Goal: Navigation & Orientation: Find specific page/section

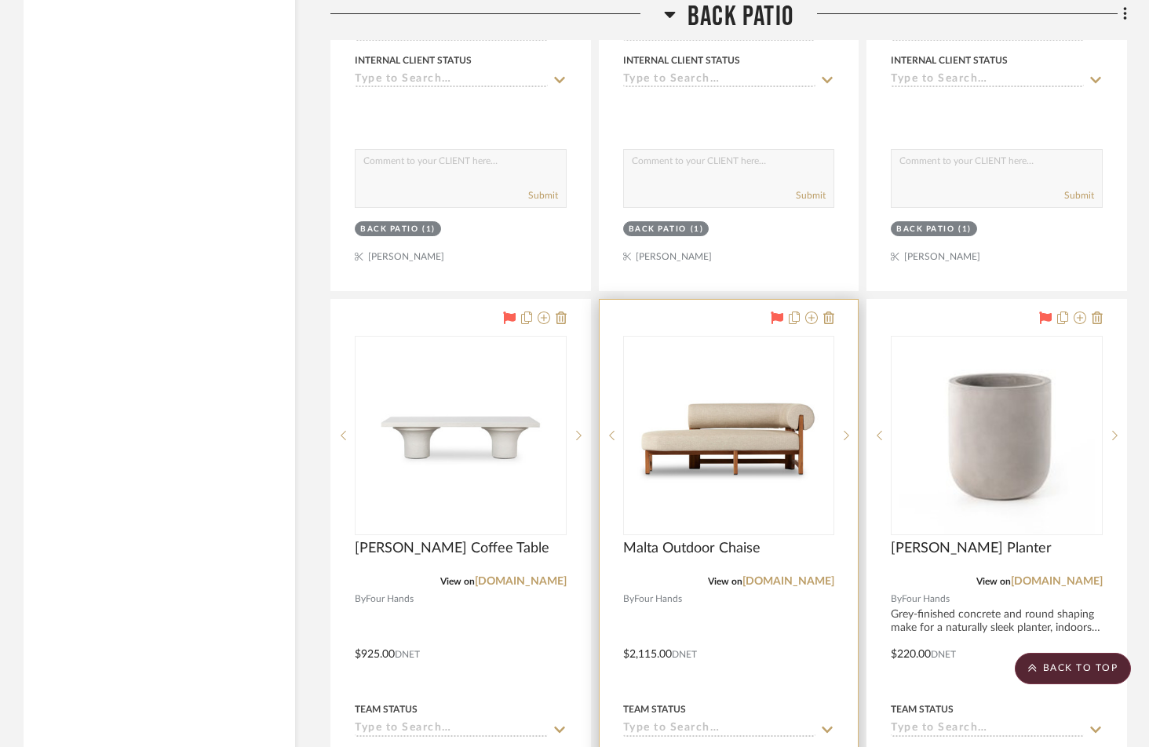
scroll to position [6603, 0]
click at [810, 574] on link "[DOMAIN_NAME]" at bounding box center [788, 579] width 92 height 11
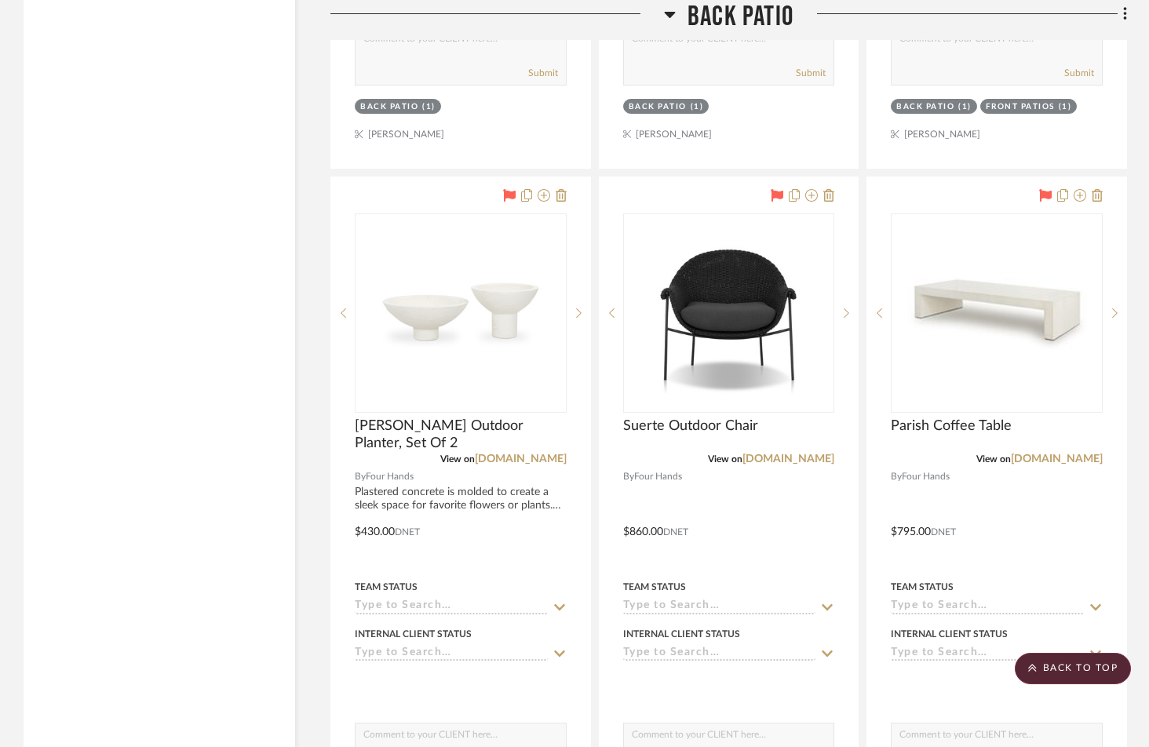
scroll to position [7425, 0]
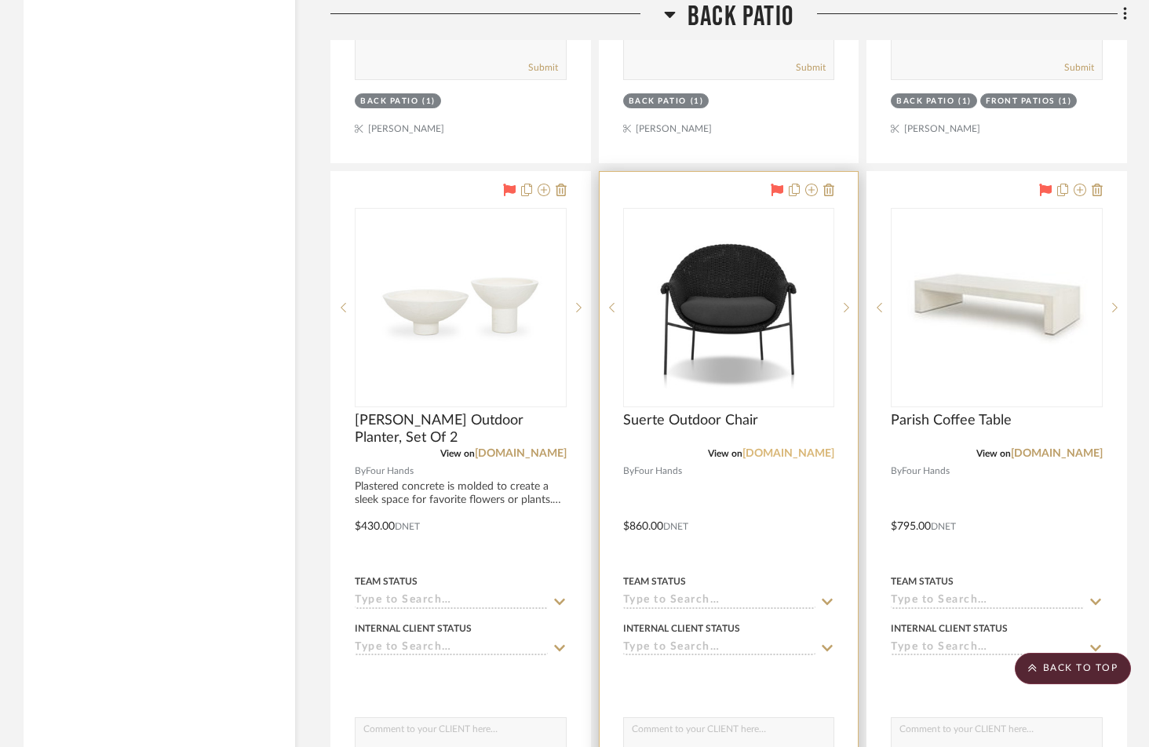
click at [803, 448] on link "[DOMAIN_NAME]" at bounding box center [788, 453] width 92 height 11
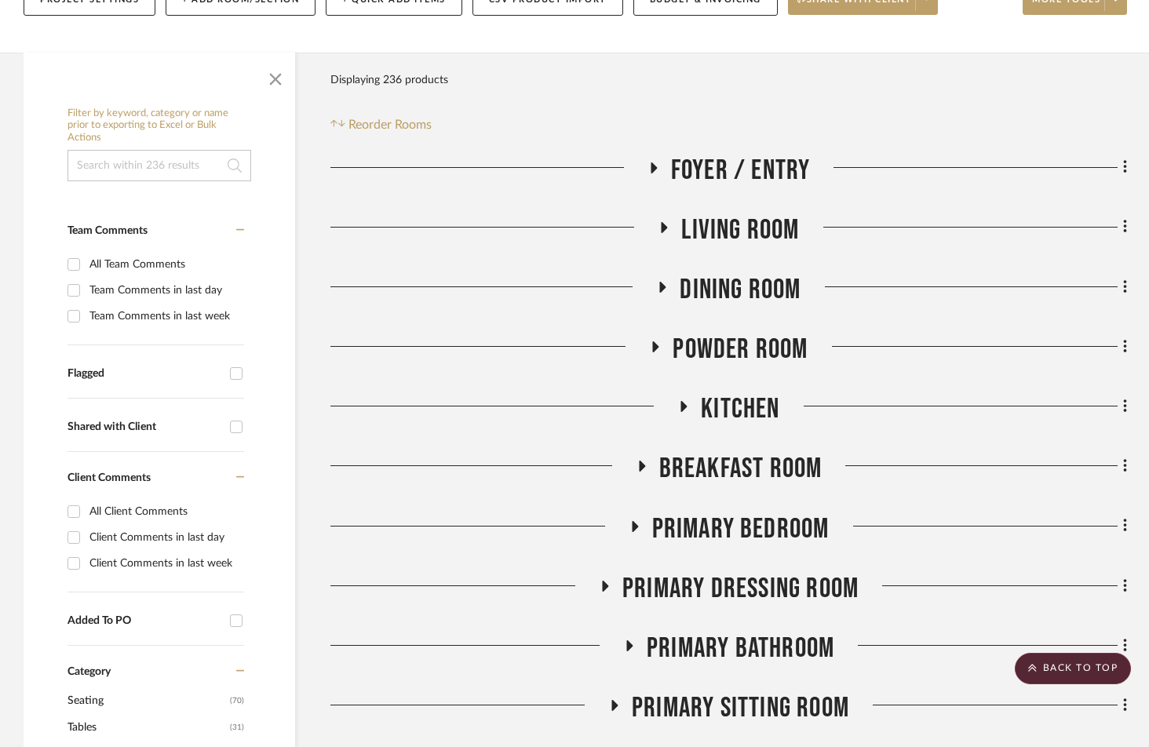
scroll to position [0, 0]
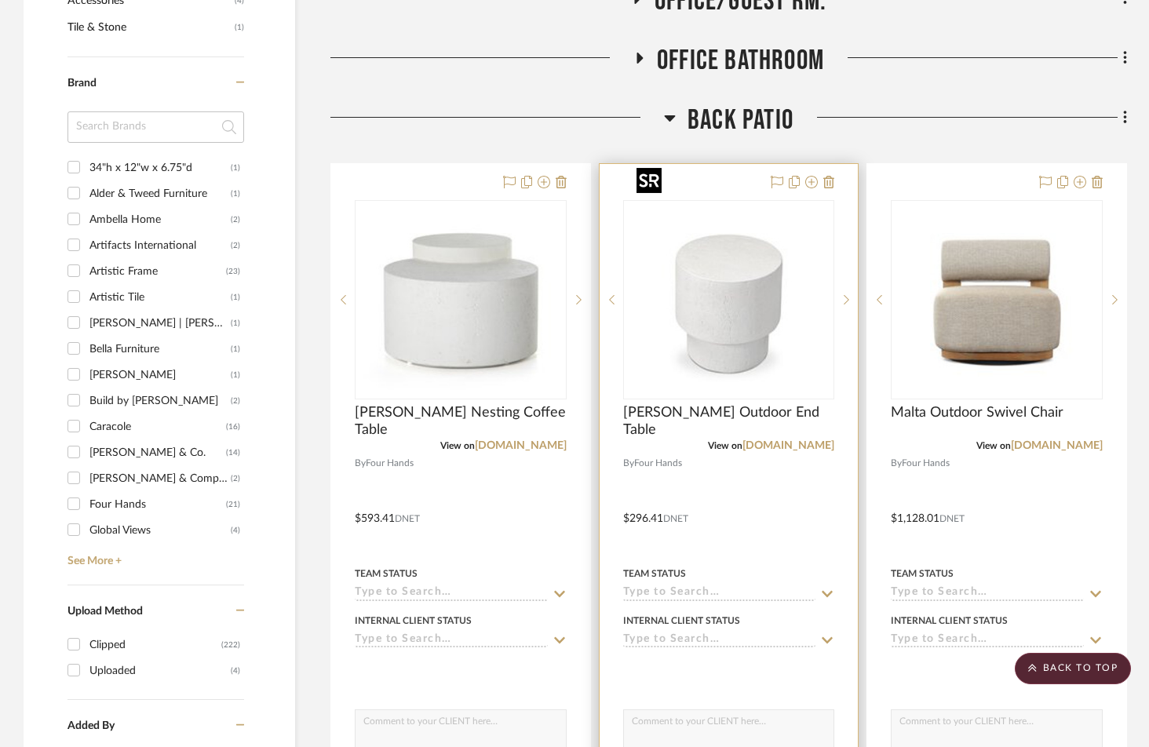
scroll to position [1182, 0]
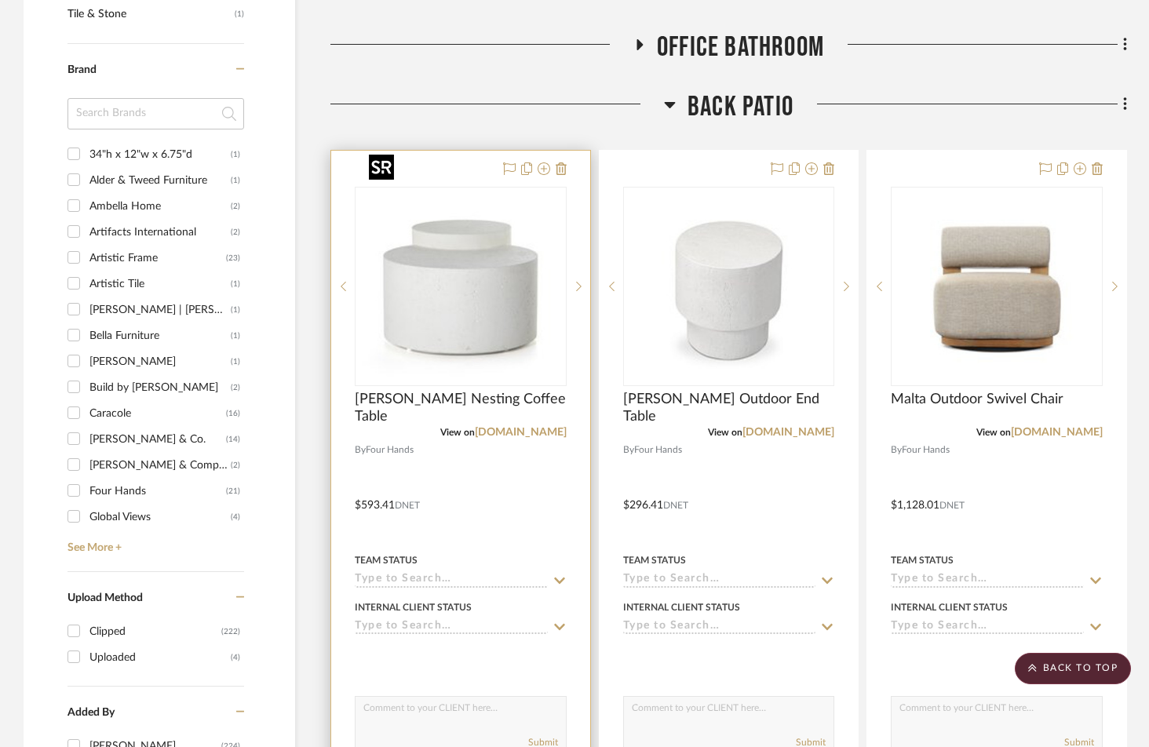
click at [450, 270] on img "0" at bounding box center [461, 286] width 196 height 196
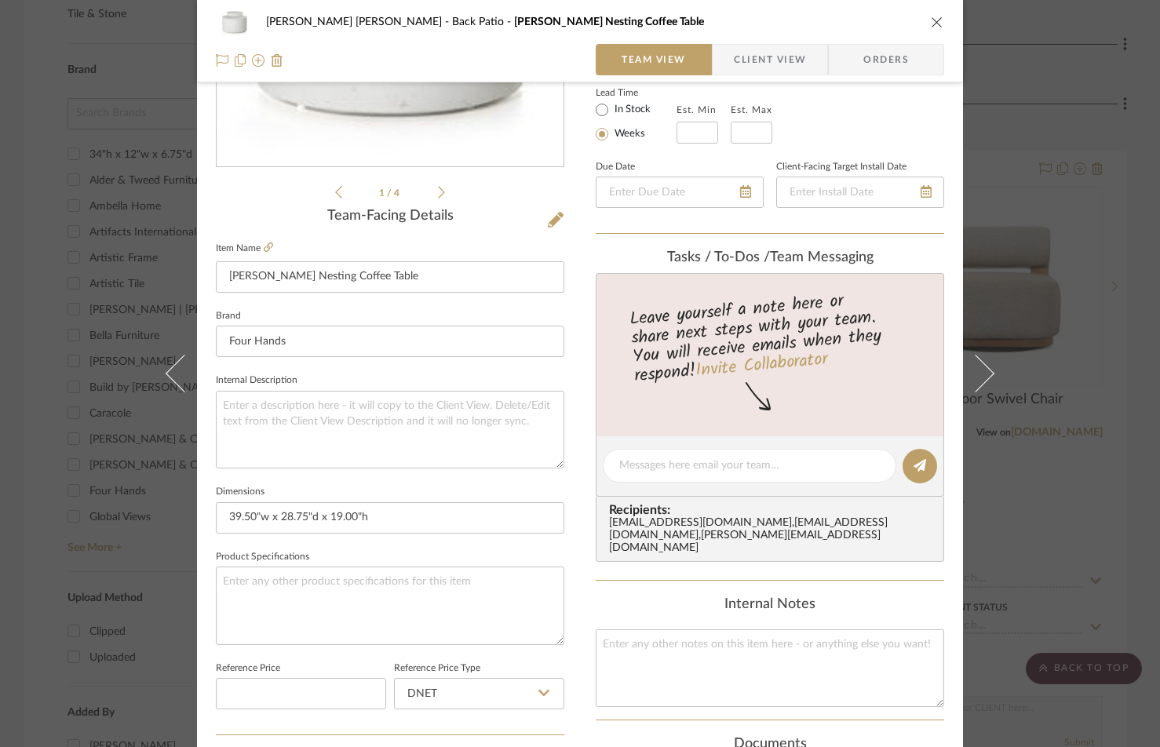
scroll to position [299, 0]
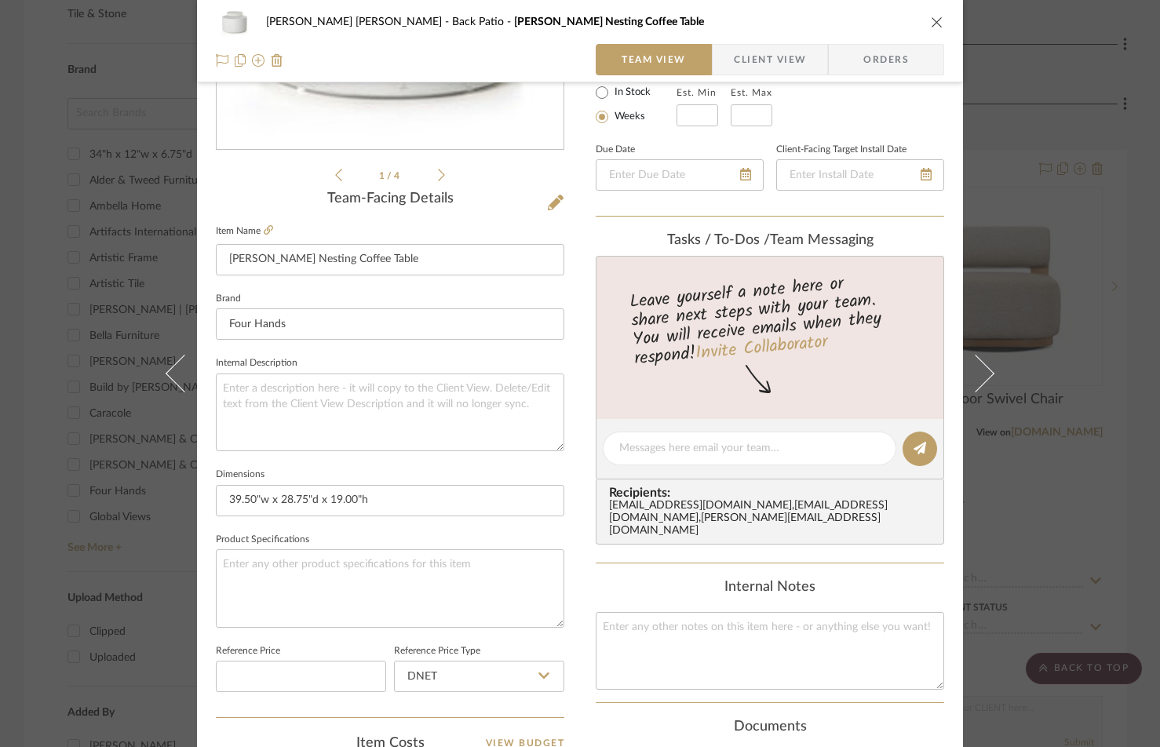
click at [1021, 56] on div "Meisler Traxler Back Patio Meza Nesting Coffee Table Team View Client View Orde…" at bounding box center [580, 373] width 1160 height 747
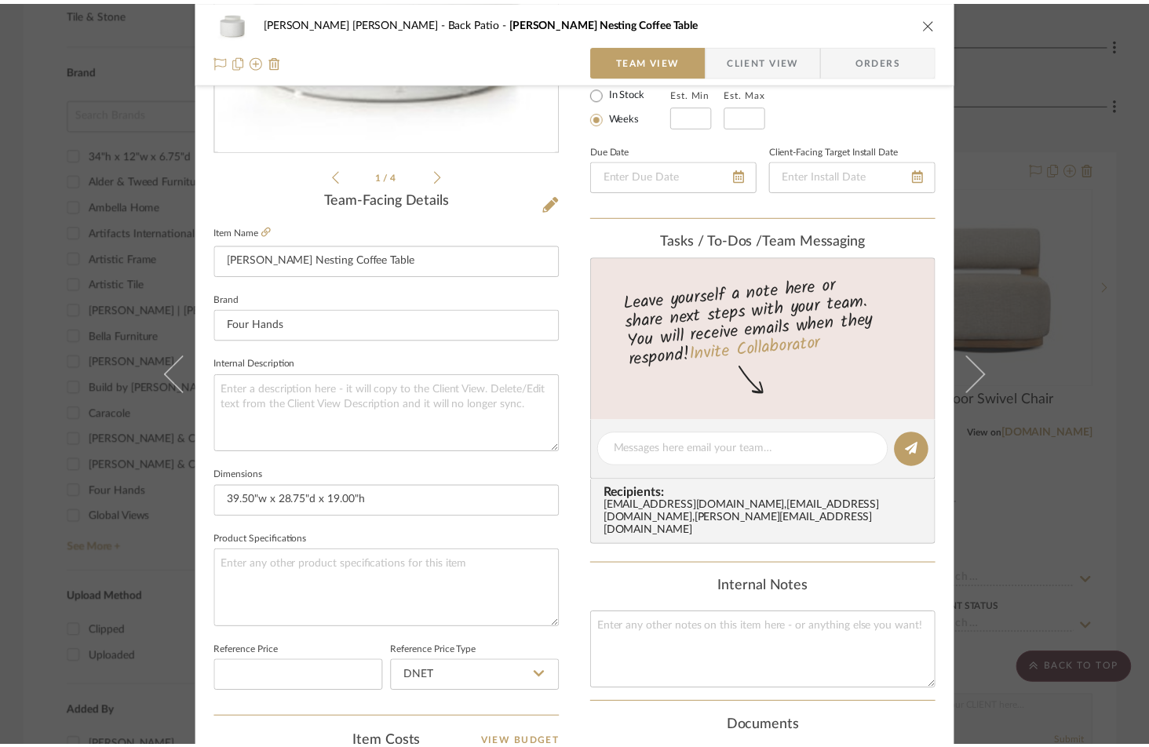
scroll to position [1182, 0]
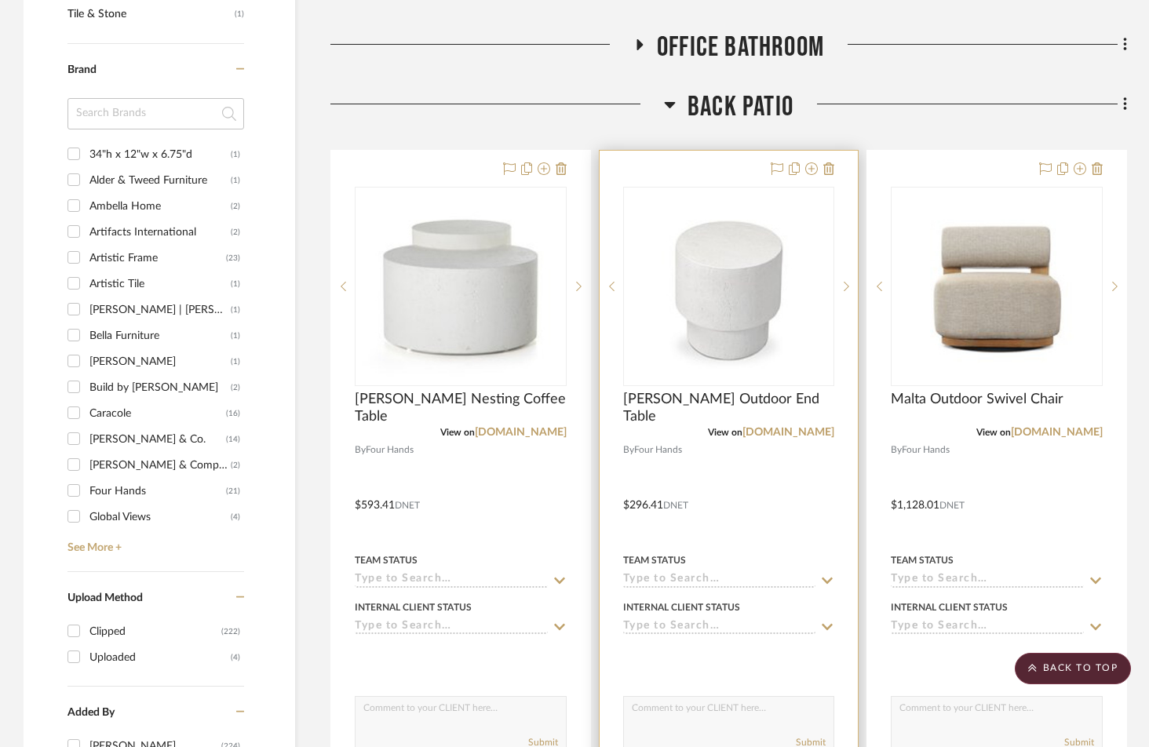
click at [745, 239] on img "0" at bounding box center [728, 286] width 196 height 196
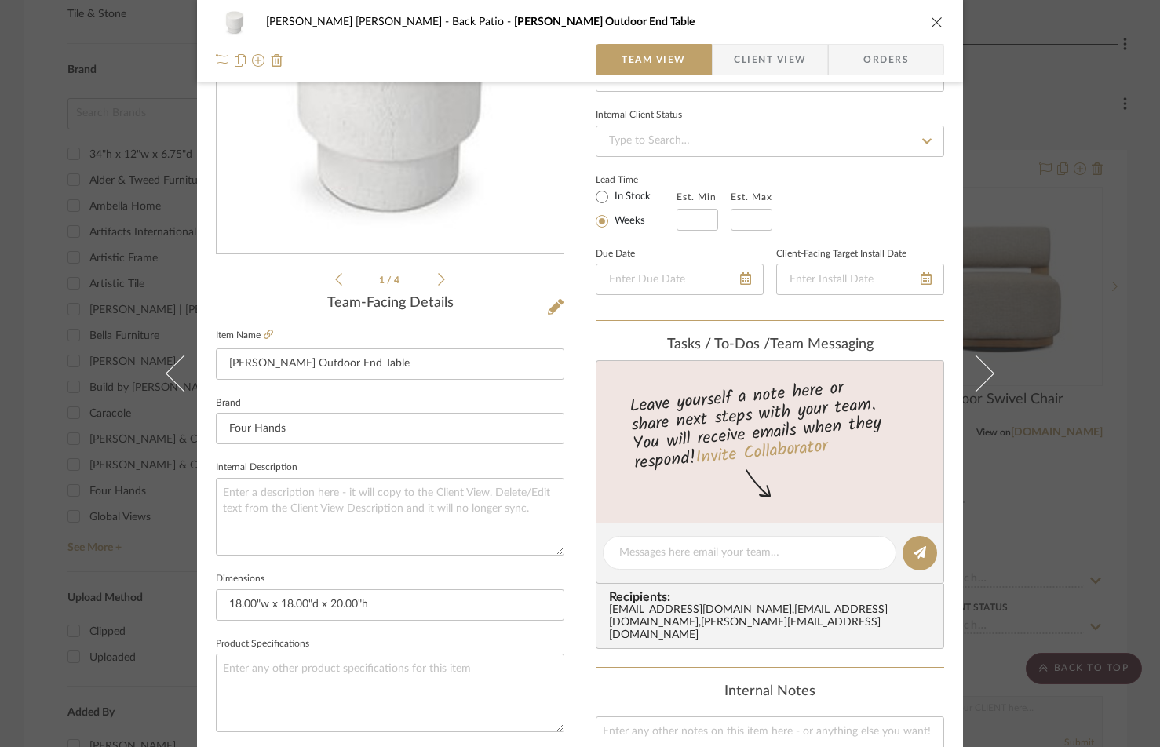
scroll to position [235, 0]
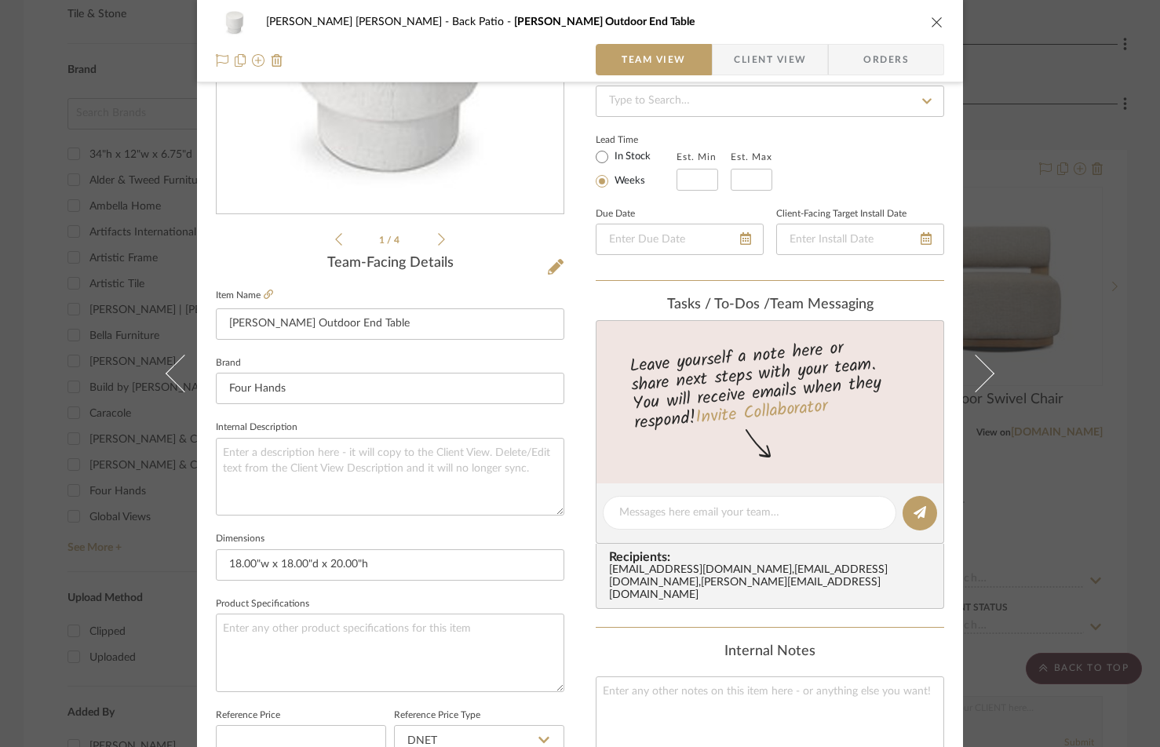
click at [1041, 107] on div "Meisler Traxler Back Patio Kesia Outdoor End Table Team View Client View Orders…" at bounding box center [580, 373] width 1160 height 747
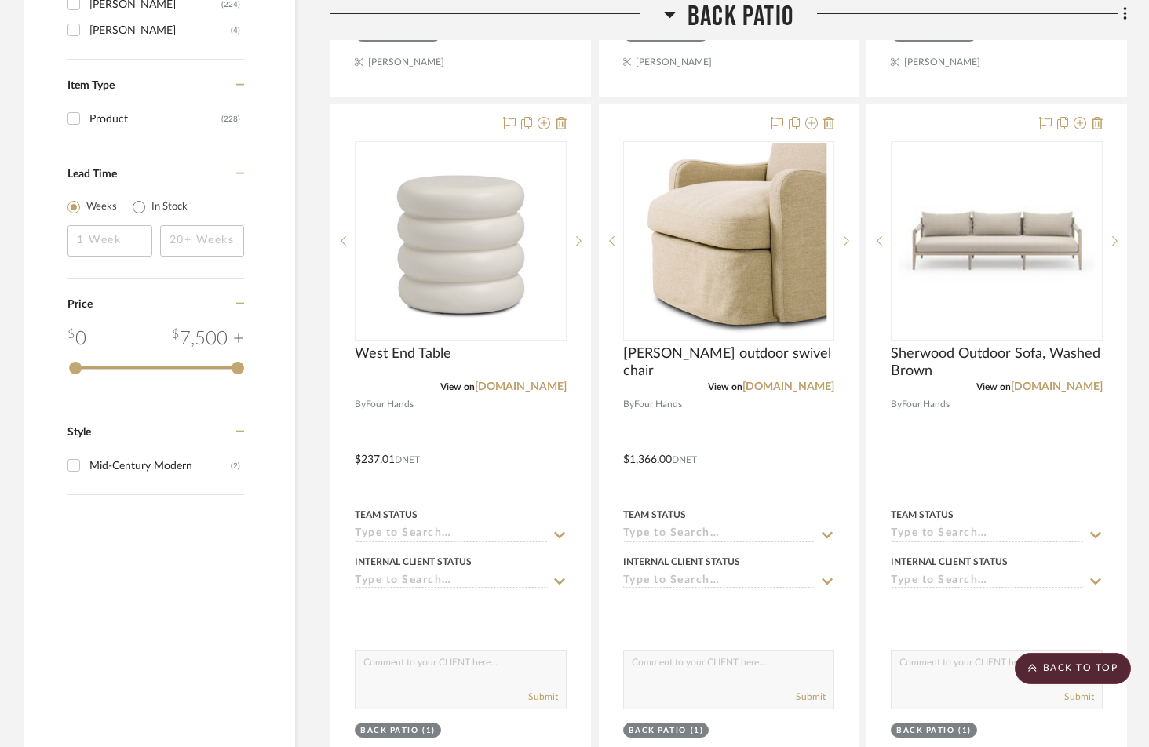
scroll to position [1930, 0]
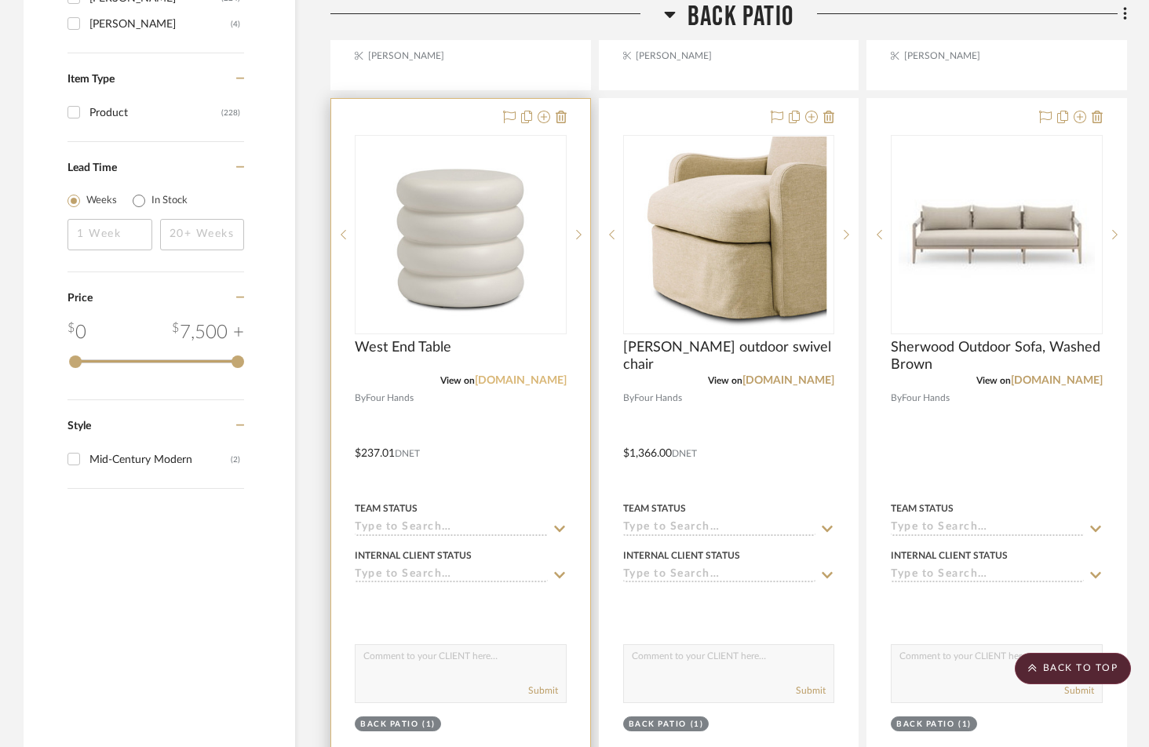
click at [532, 375] on link "[DOMAIN_NAME]" at bounding box center [521, 380] width 92 height 11
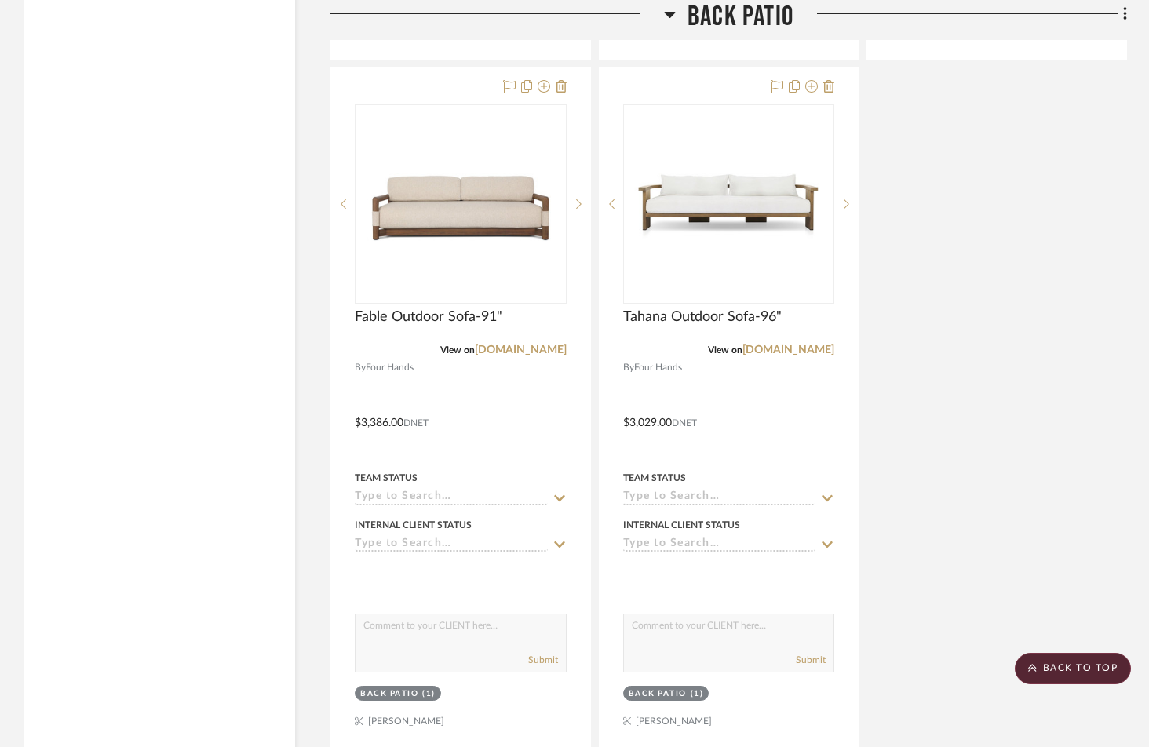
scroll to position [2657, 0]
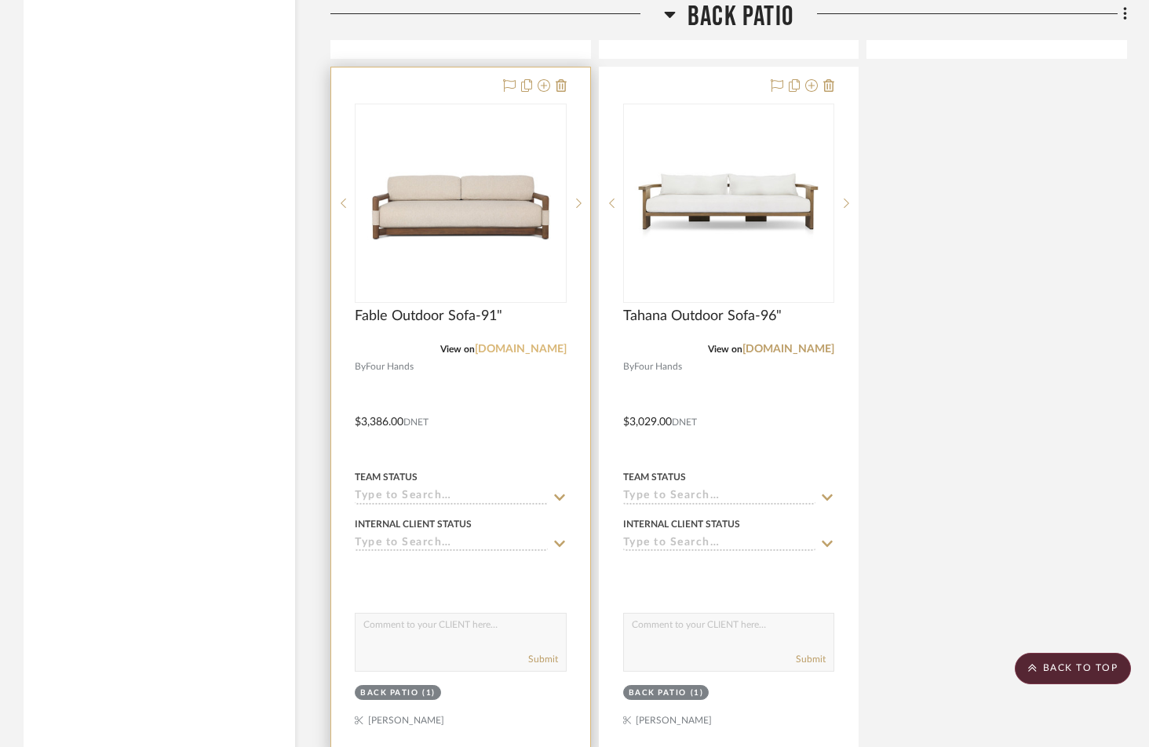
click at [520, 344] on link "[DOMAIN_NAME]" at bounding box center [521, 349] width 92 height 11
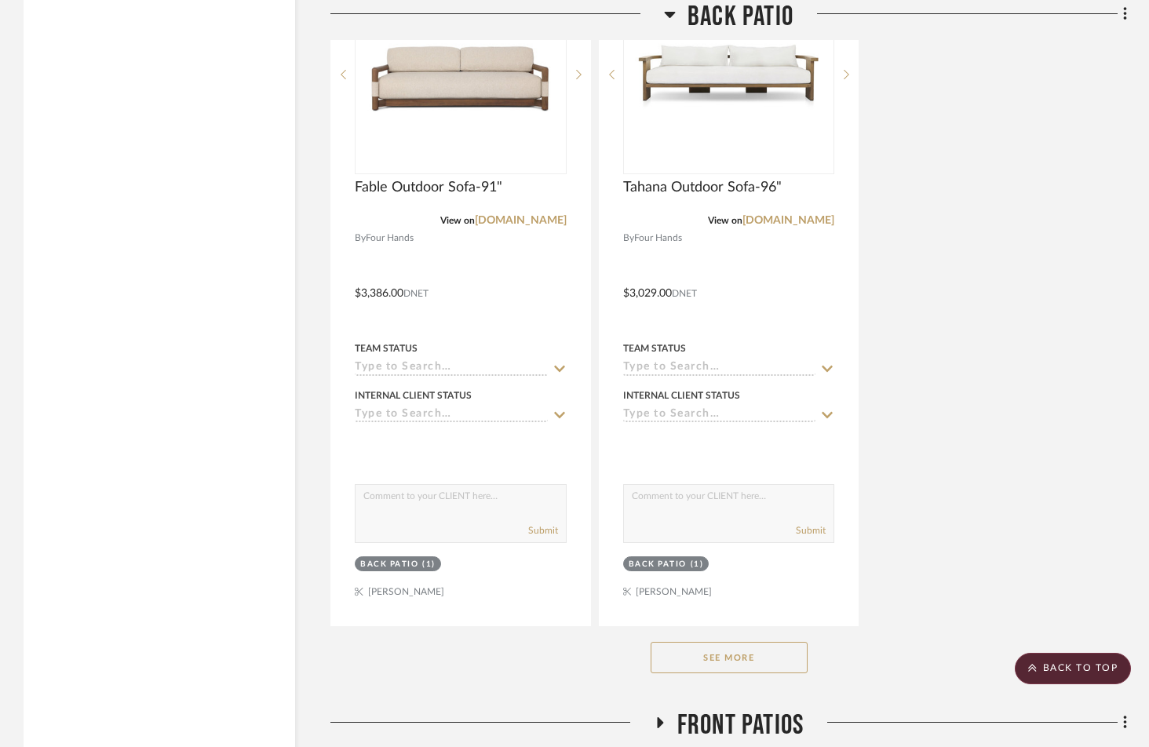
scroll to position [2805, 0]
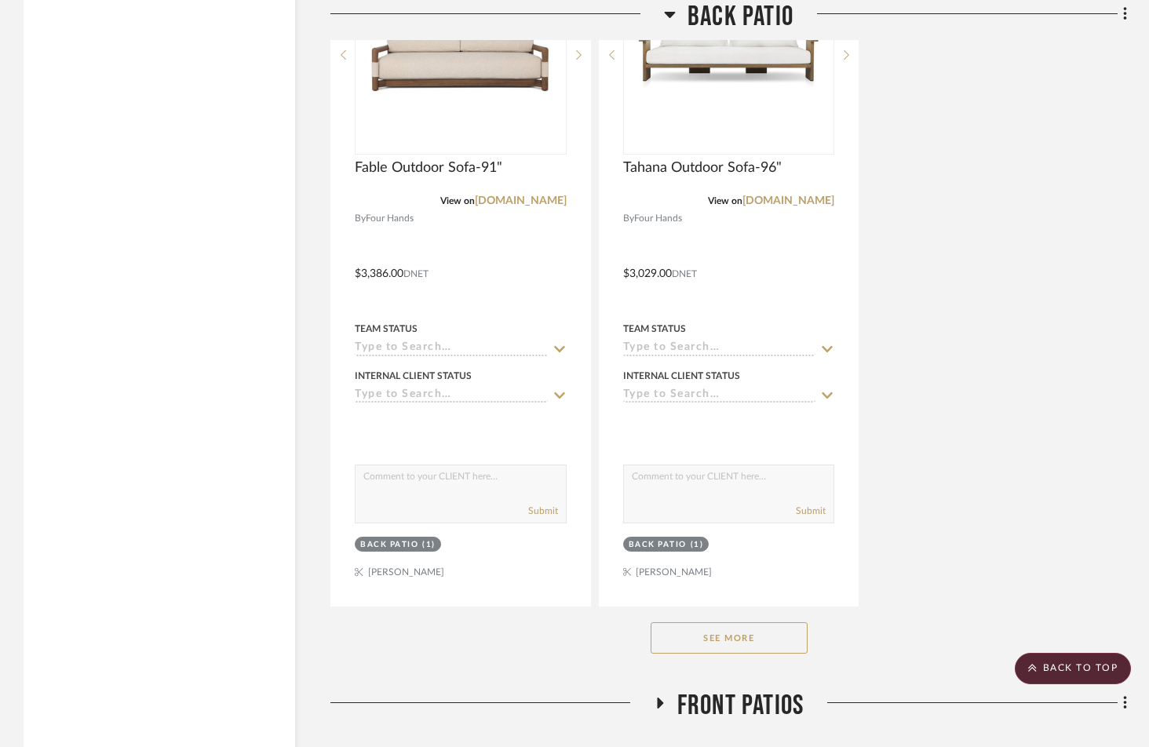
click at [727, 622] on button "See More" at bounding box center [729, 637] width 157 height 31
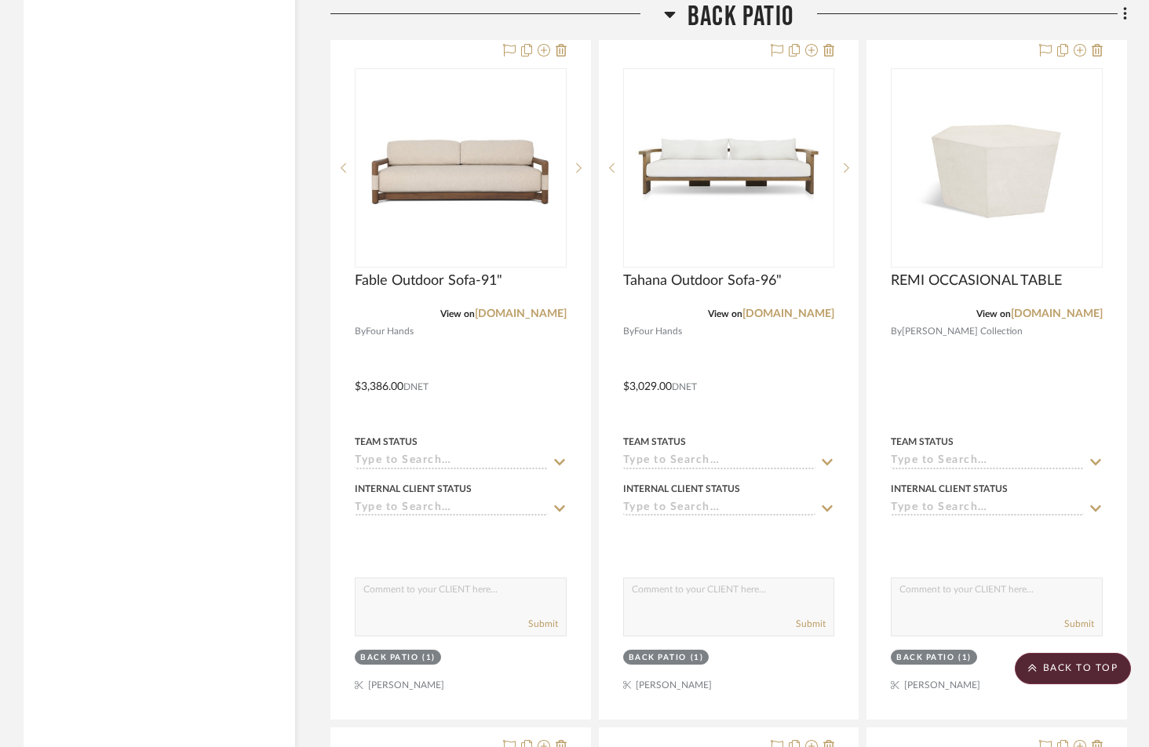
scroll to position [2673, 0]
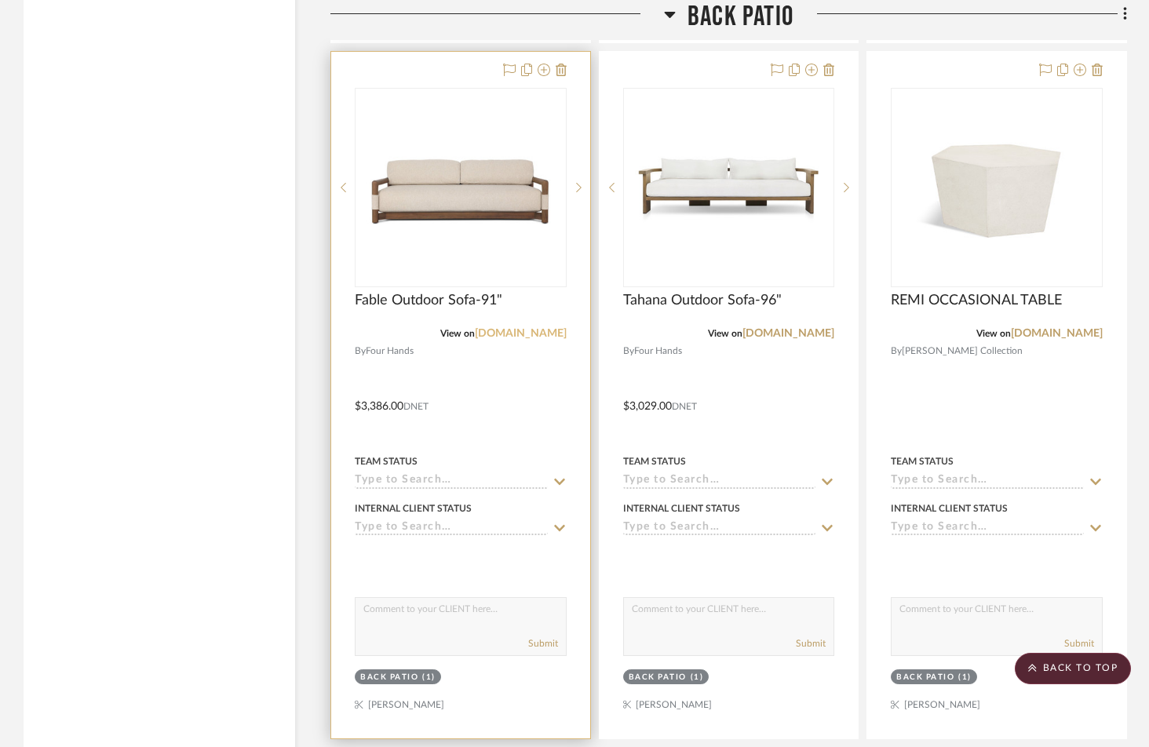
click at [523, 328] on link "[DOMAIN_NAME]" at bounding box center [521, 333] width 92 height 11
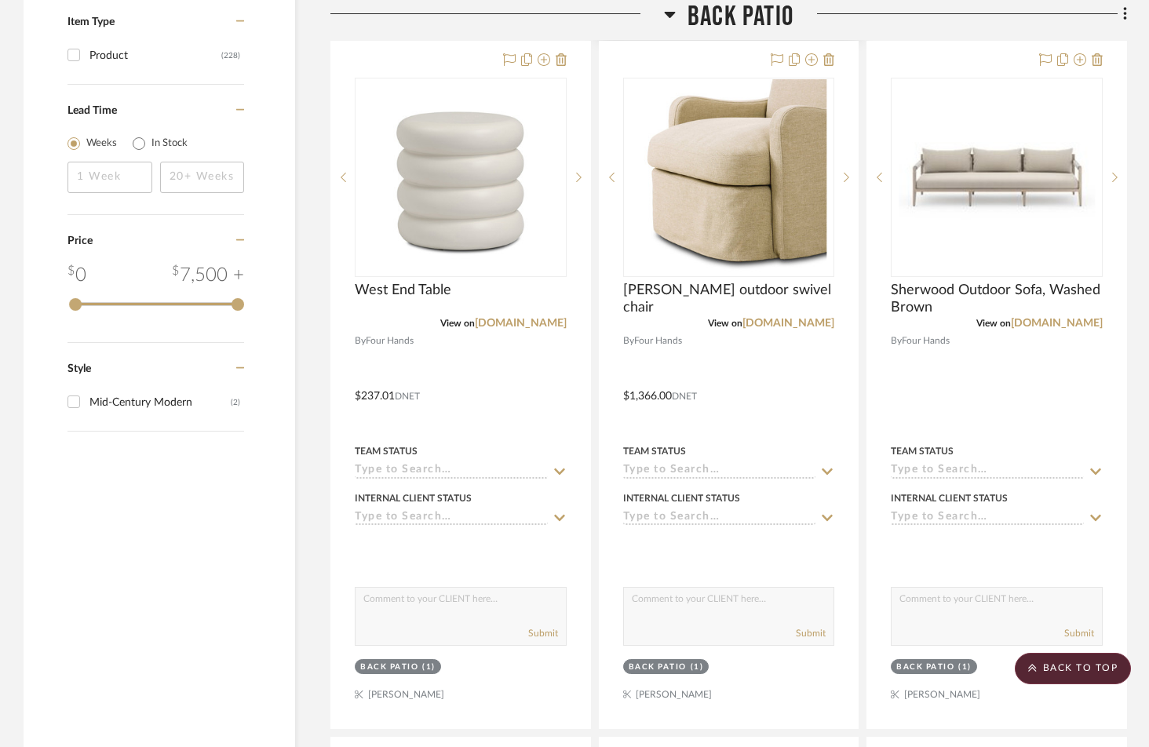
scroll to position [2016, 0]
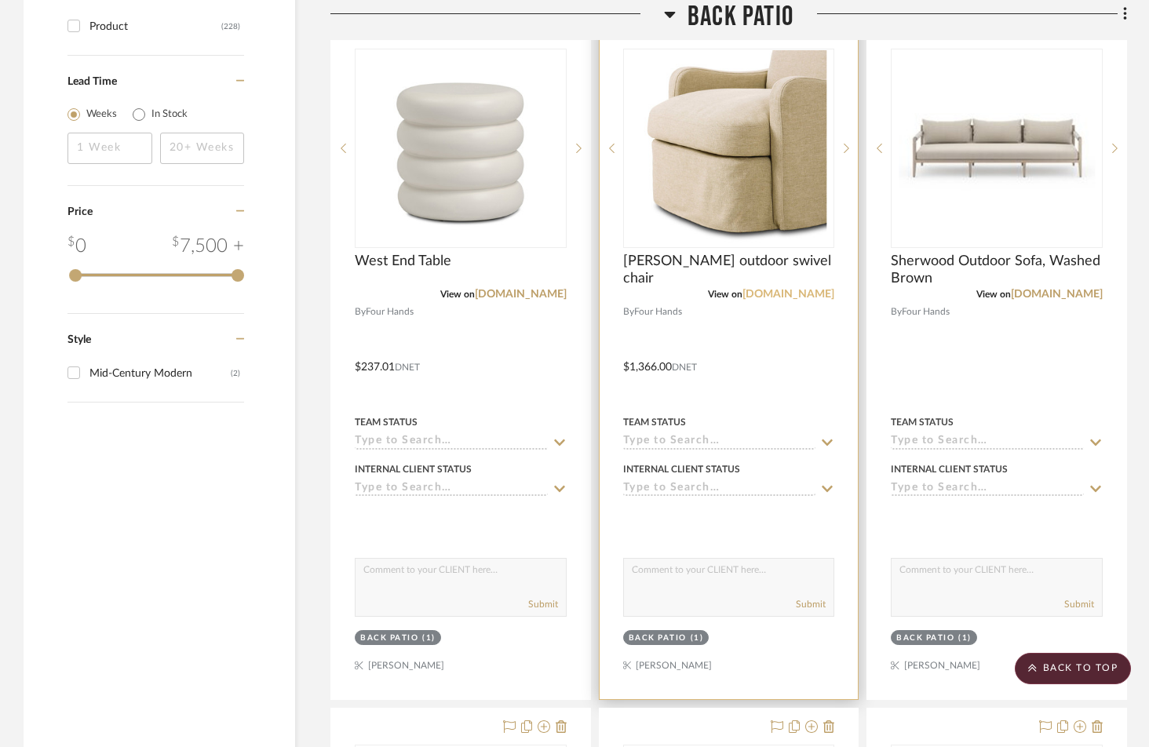
click at [784, 289] on link "[DOMAIN_NAME]" at bounding box center [788, 294] width 92 height 11
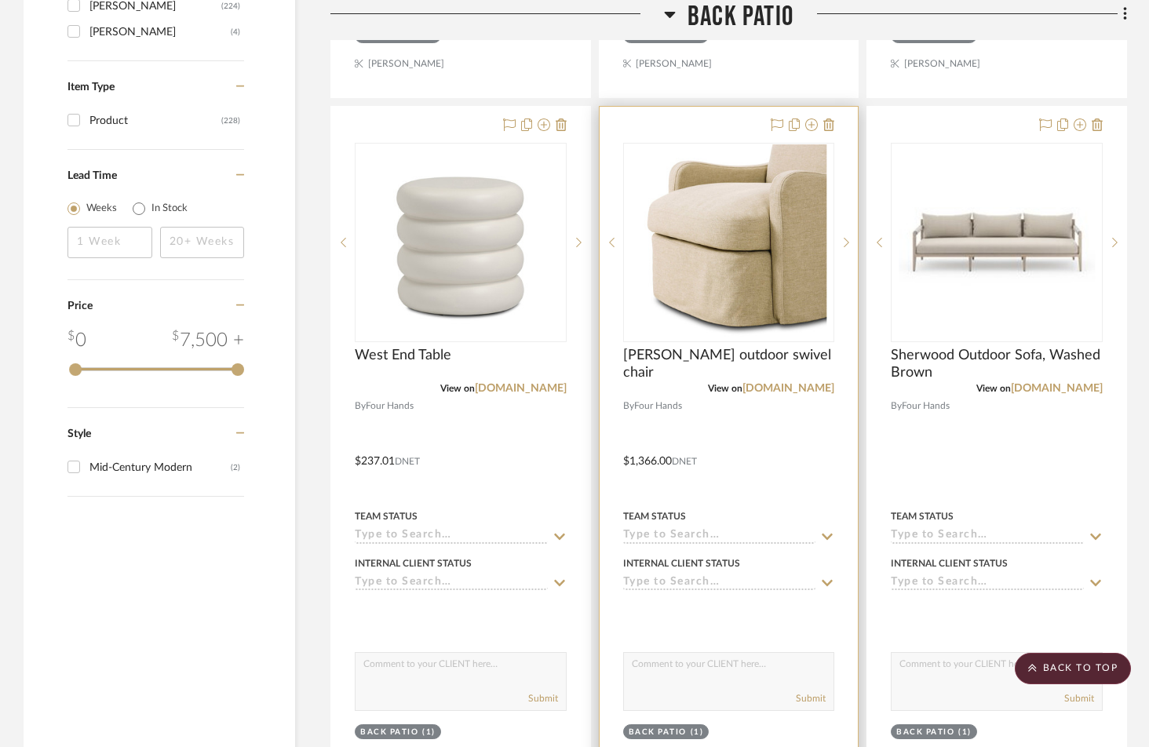
scroll to position [1997, 0]
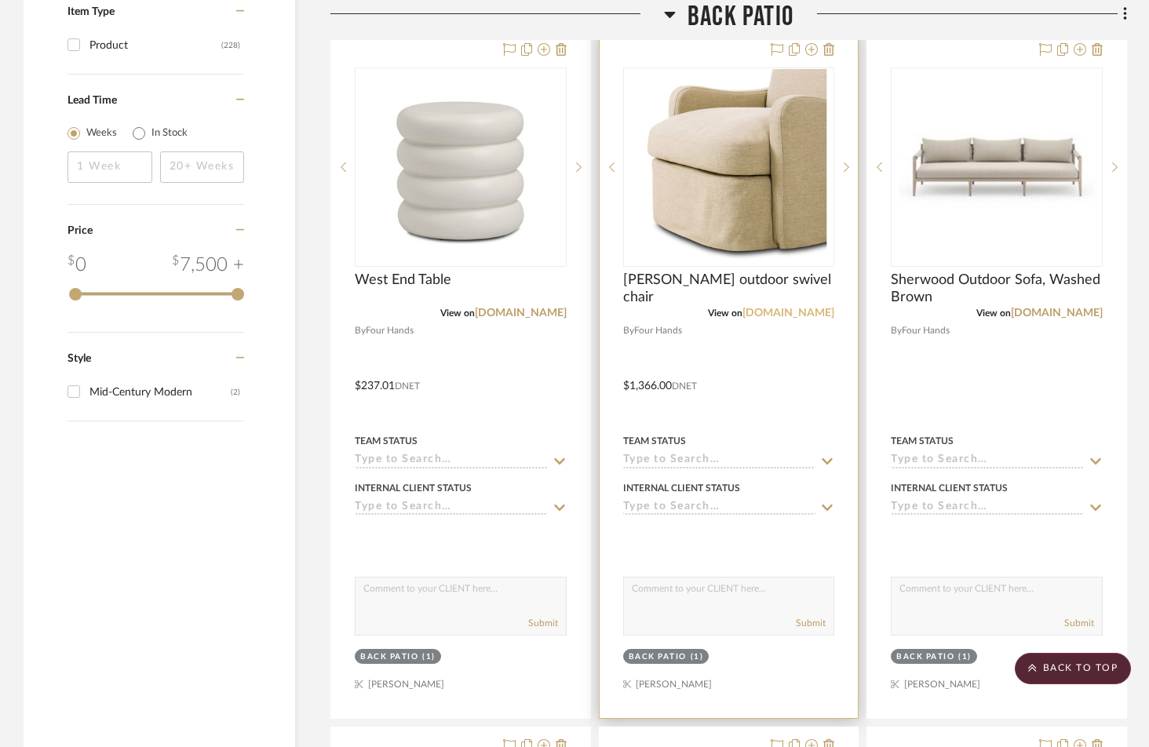
click at [788, 308] on link "[DOMAIN_NAME]" at bounding box center [788, 313] width 92 height 11
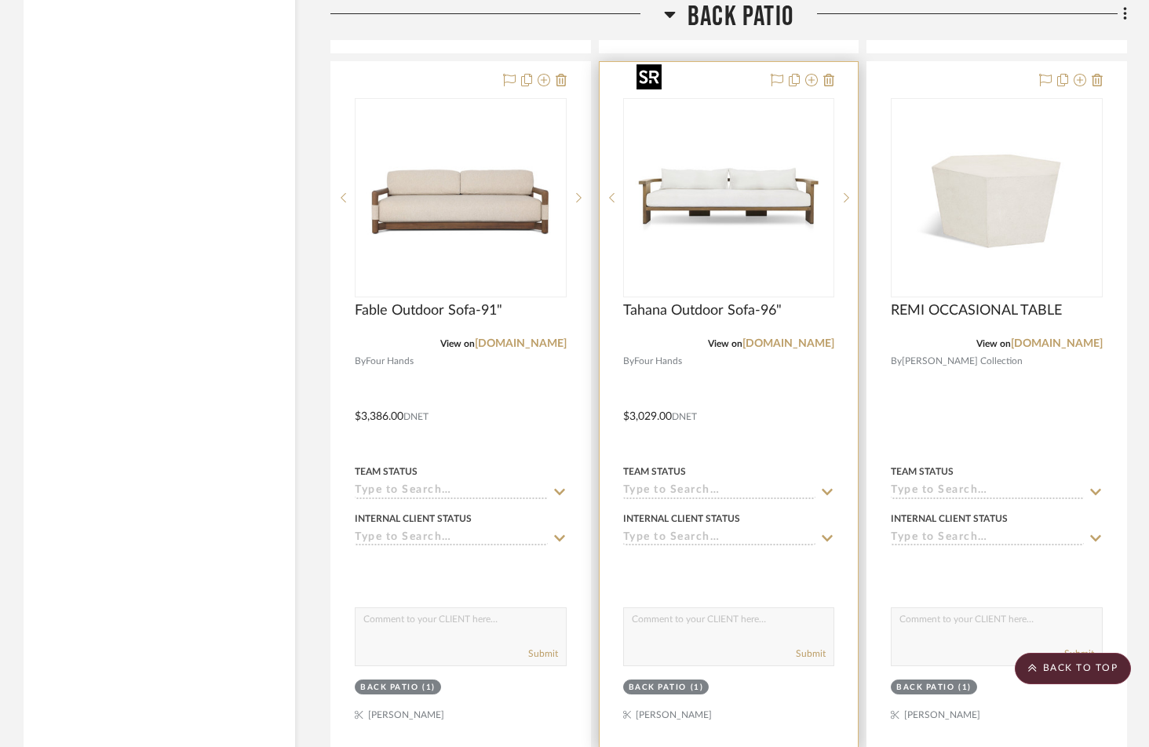
scroll to position [2638, 0]
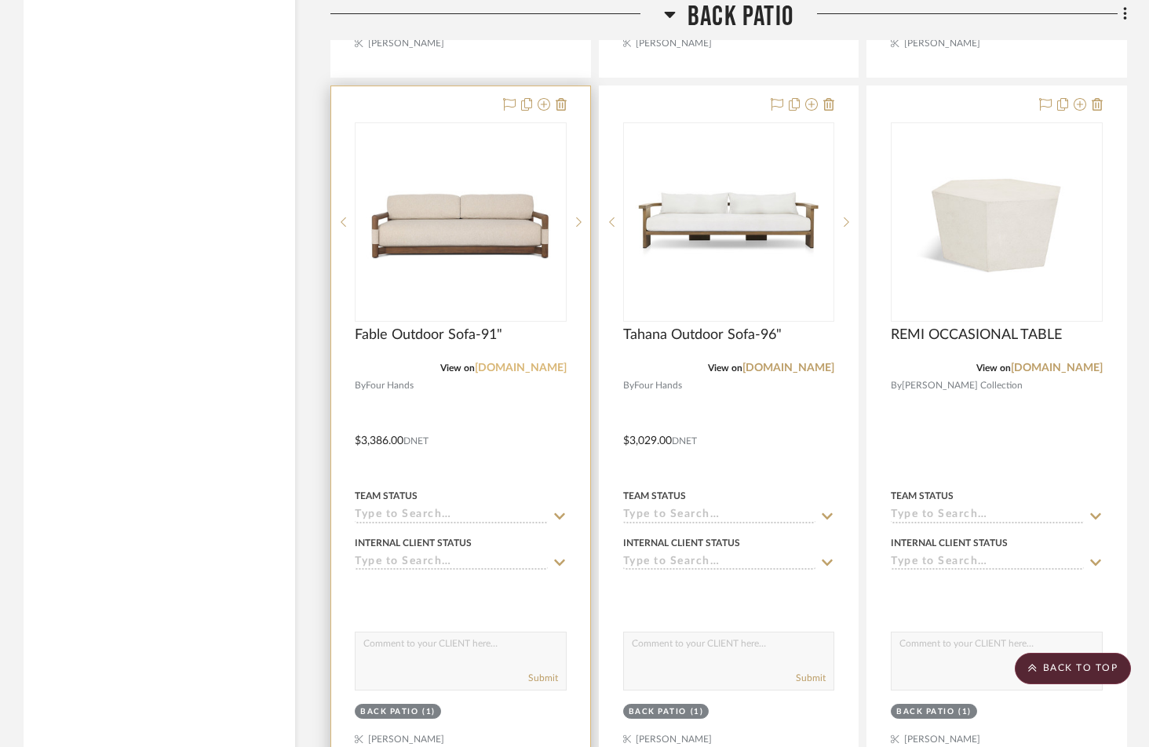
click at [548, 363] on link "[DOMAIN_NAME]" at bounding box center [521, 368] width 92 height 11
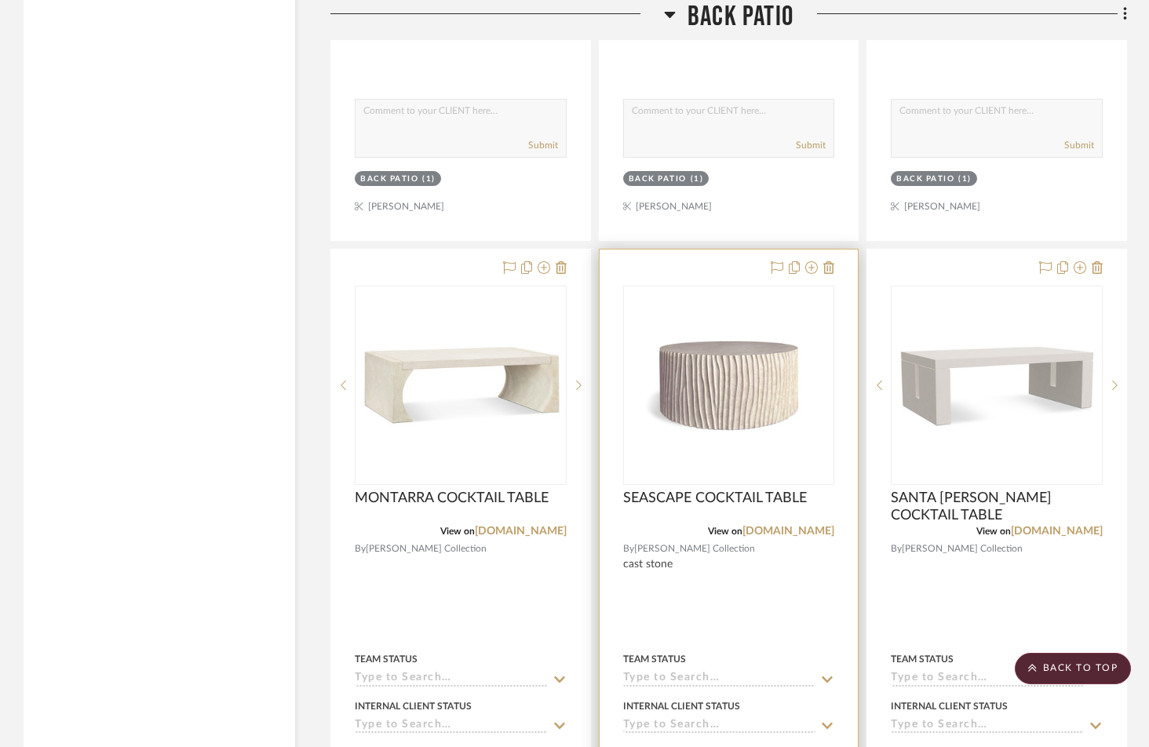
scroll to position [3172, 0]
click at [761, 525] on link "[DOMAIN_NAME]" at bounding box center [788, 530] width 92 height 11
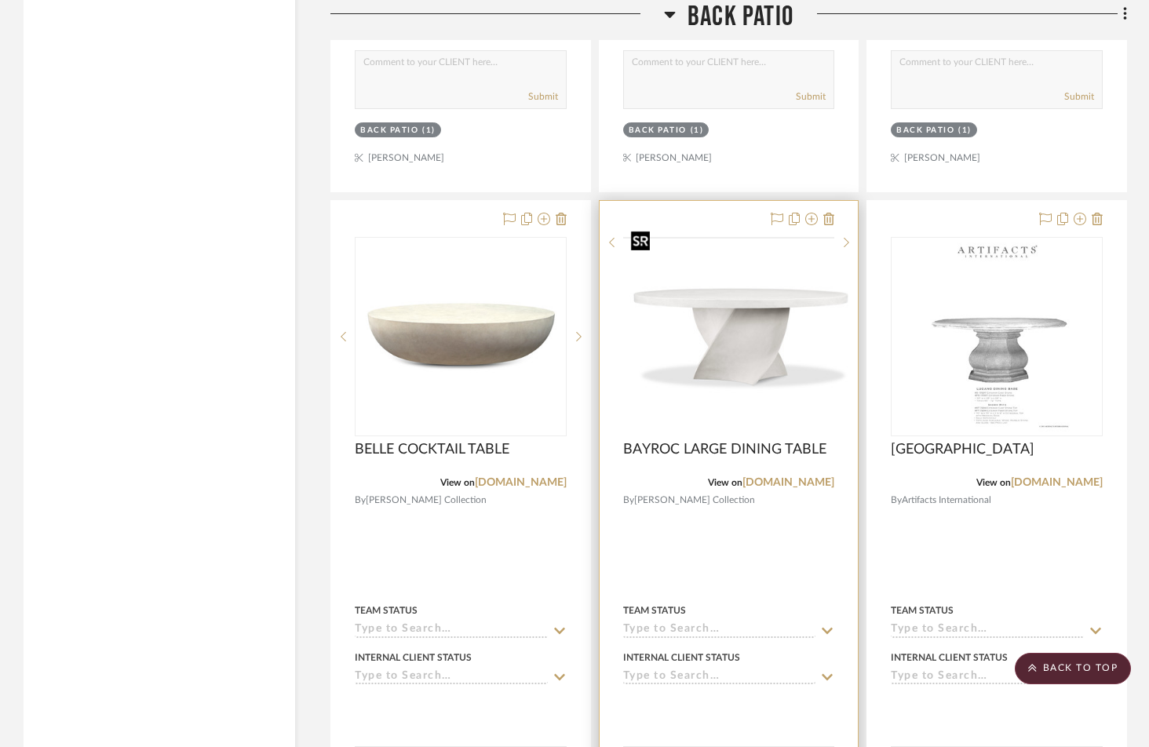
scroll to position [3923, 0]
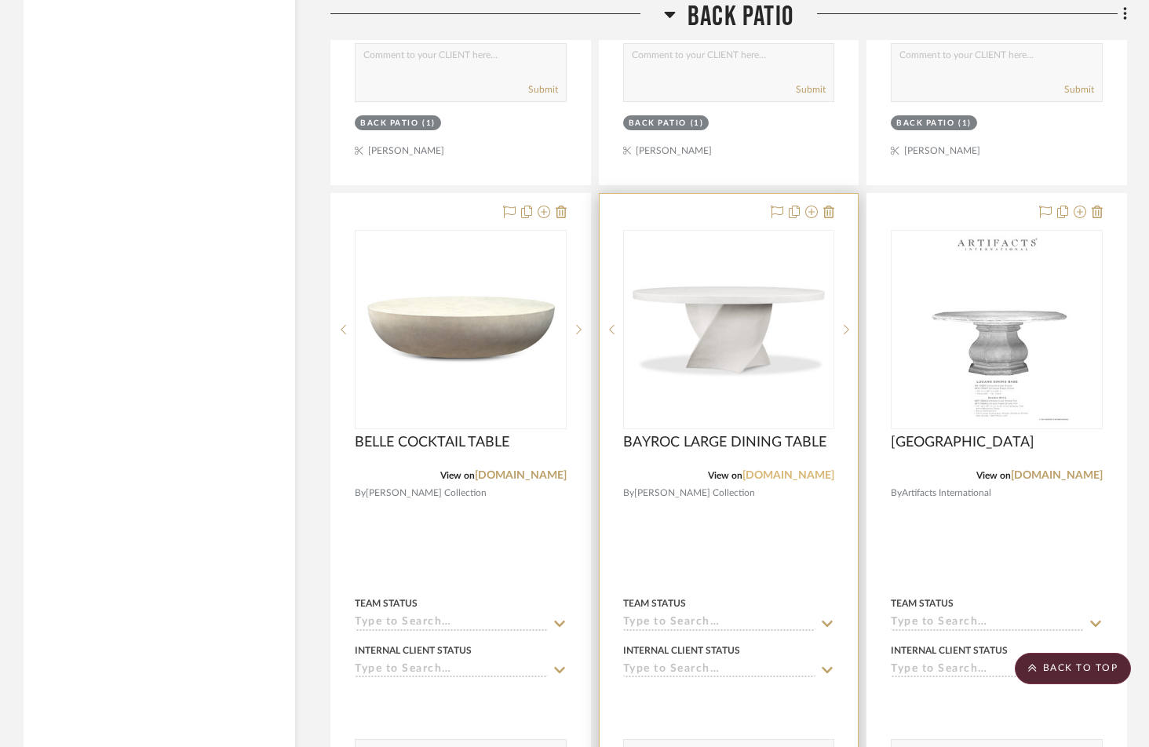
click at [779, 470] on link "[DOMAIN_NAME]" at bounding box center [788, 475] width 92 height 11
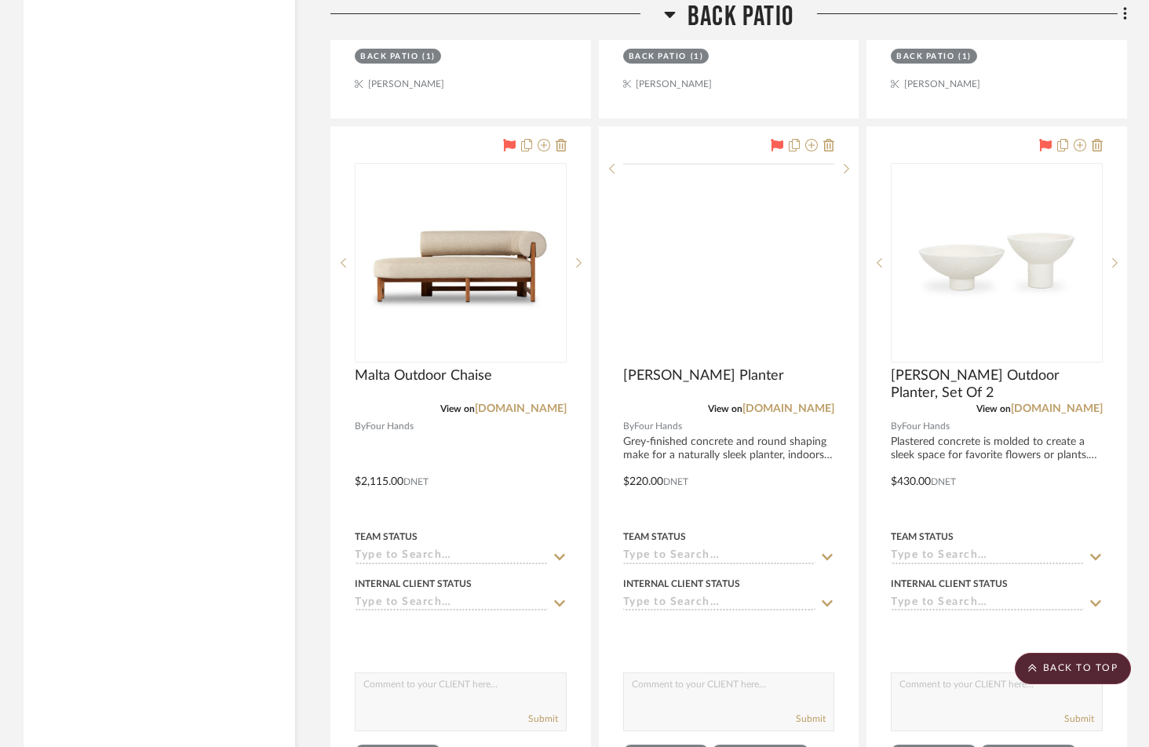
scroll to position [8193, 0]
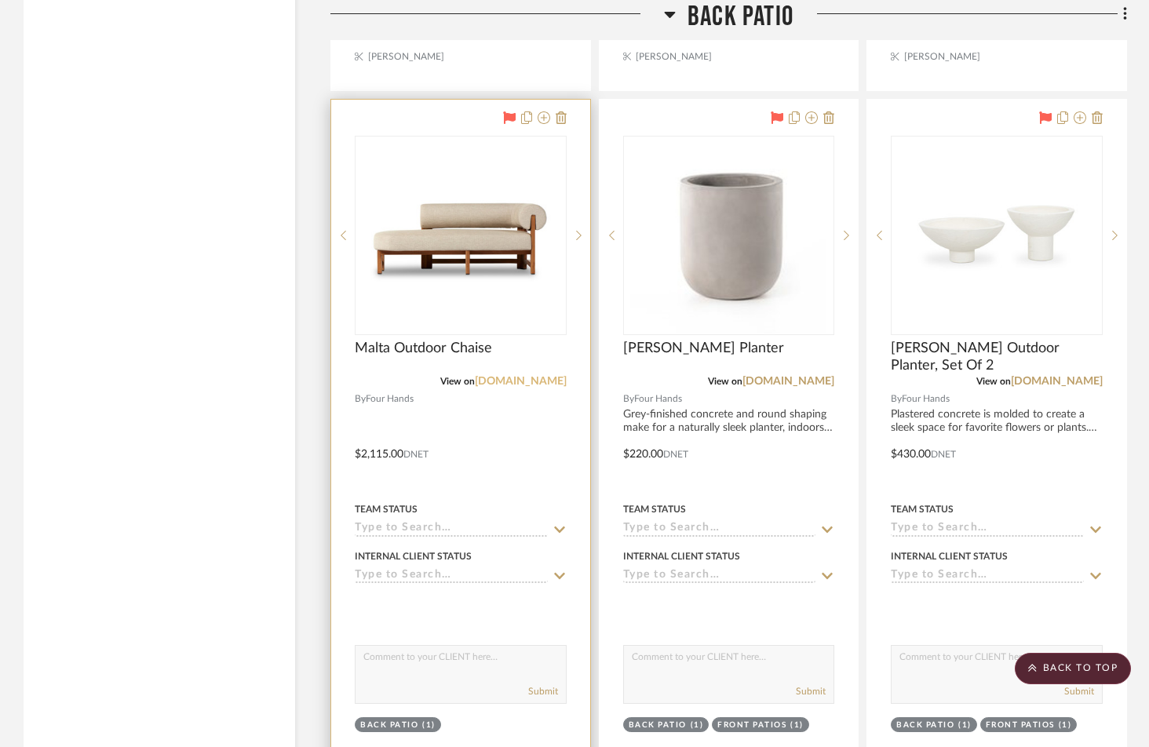
click at [542, 376] on link "[DOMAIN_NAME]" at bounding box center [521, 381] width 92 height 11
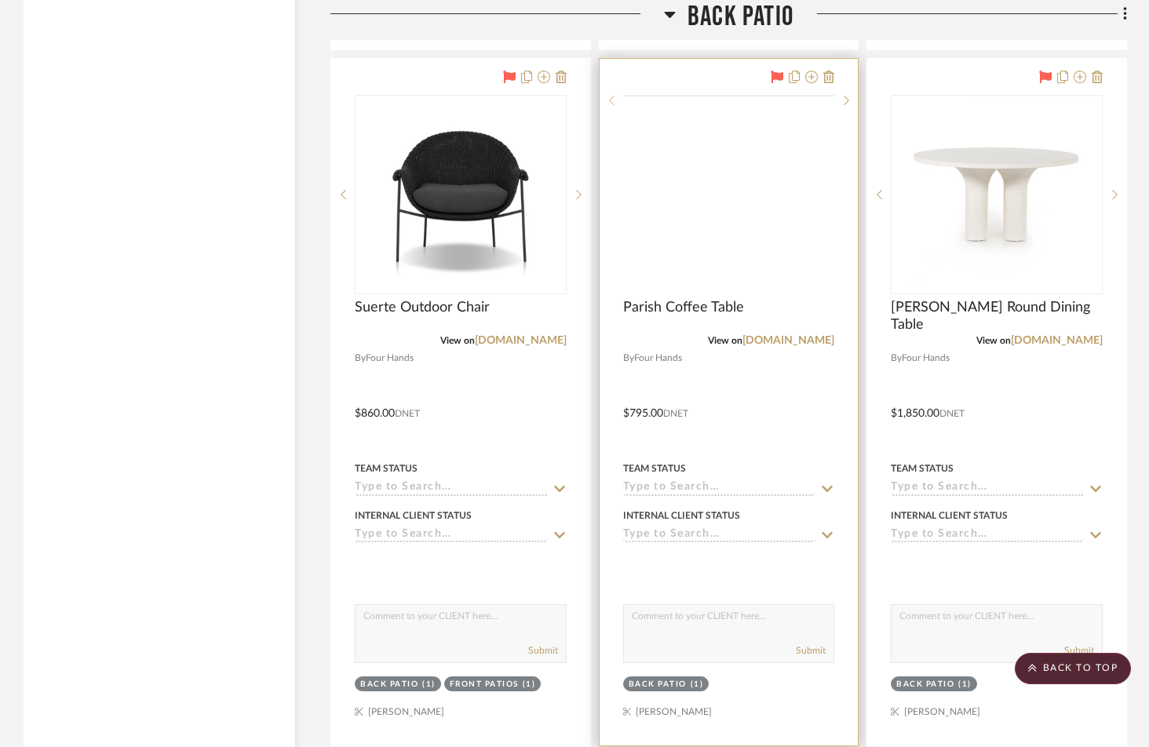
scroll to position [8929, 0]
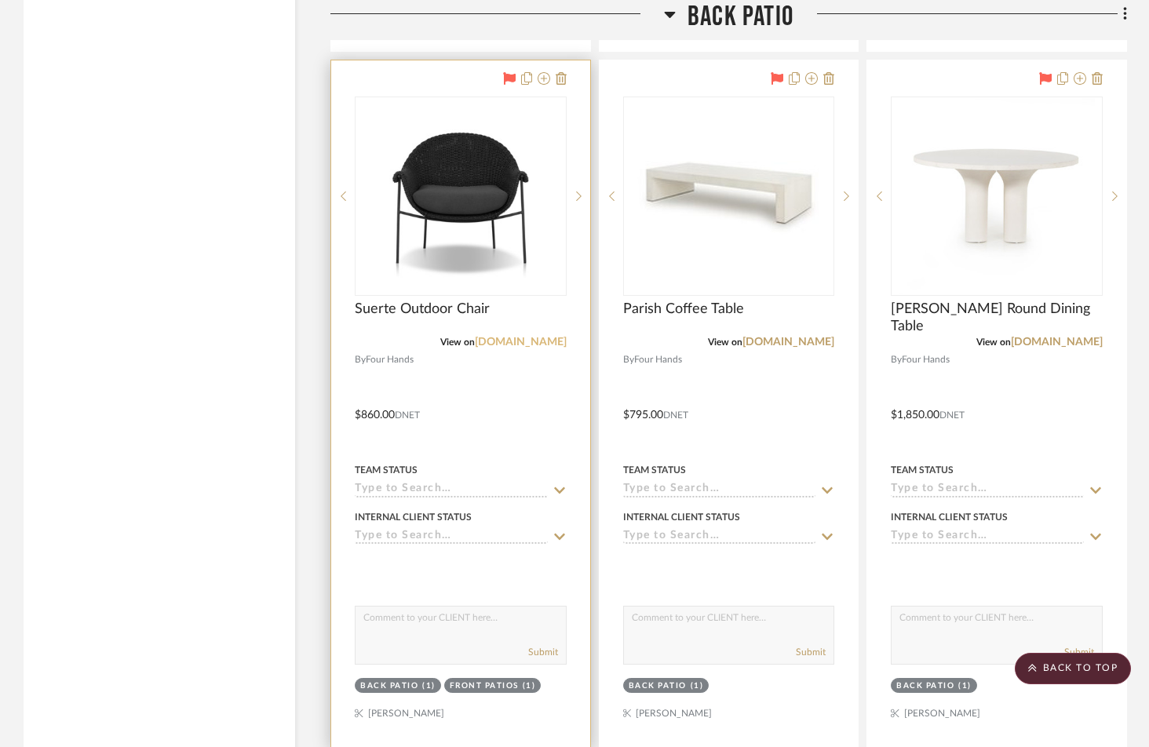
click at [527, 337] on link "[DOMAIN_NAME]" at bounding box center [521, 342] width 92 height 11
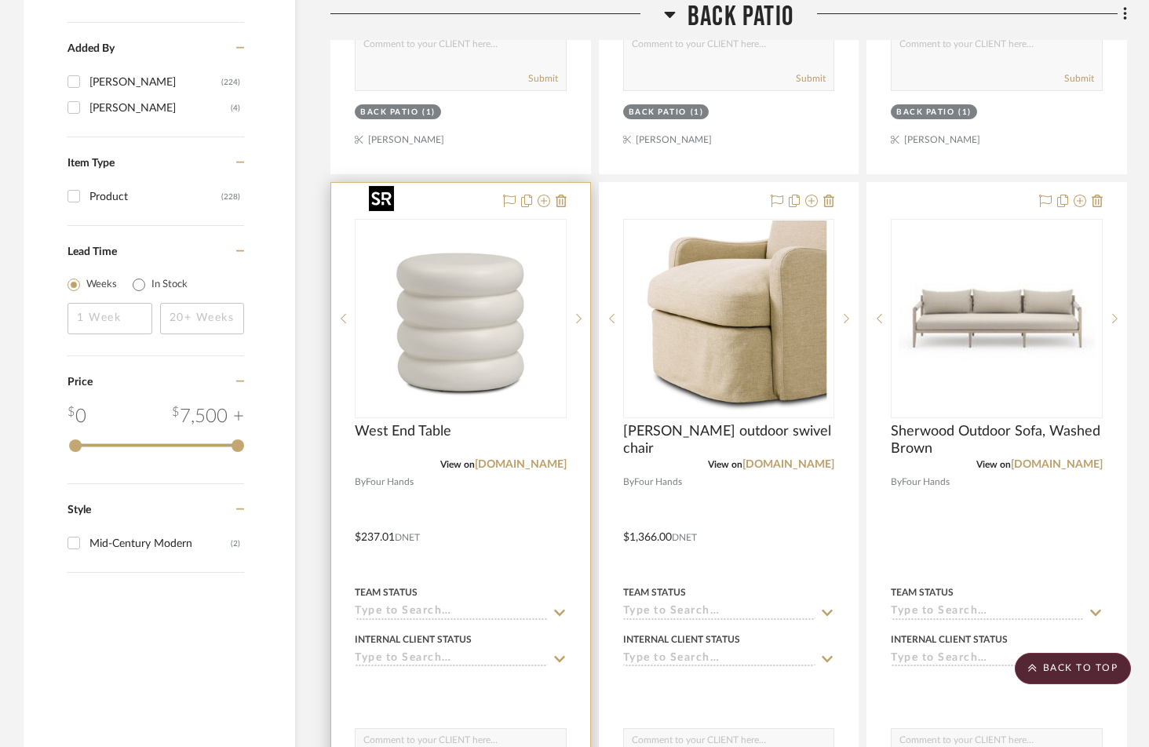
scroll to position [1848, 0]
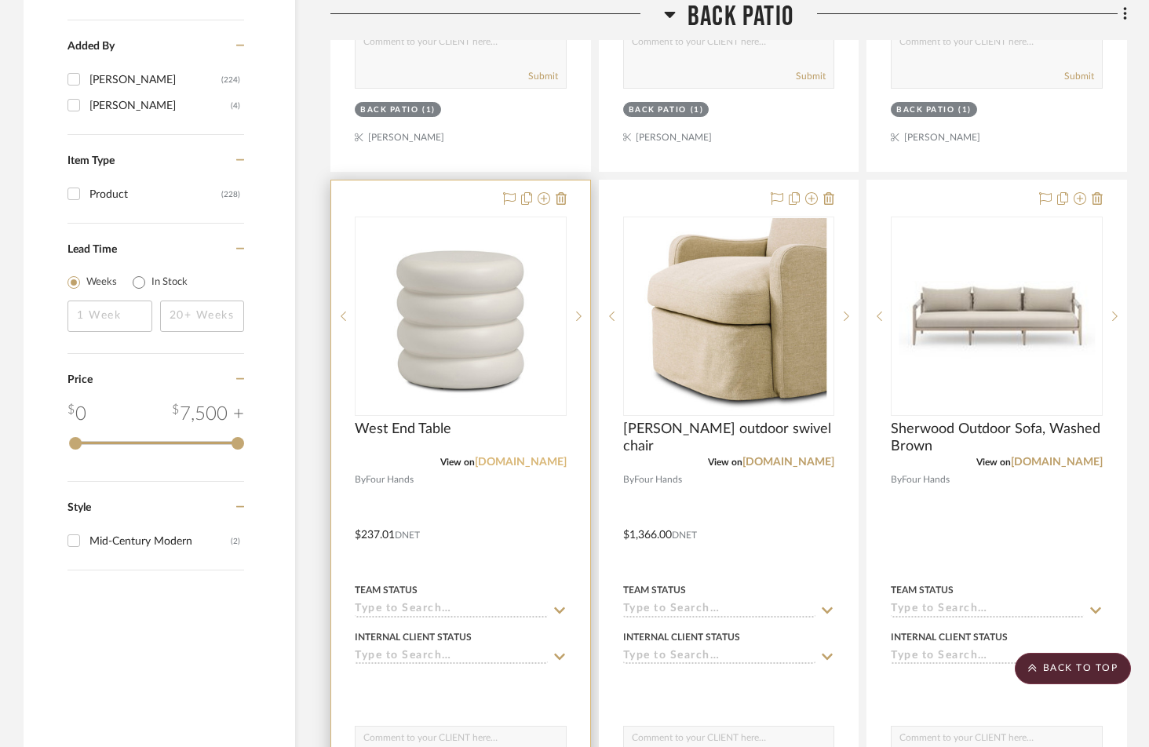
click at [523, 457] on link "[DOMAIN_NAME]" at bounding box center [521, 462] width 92 height 11
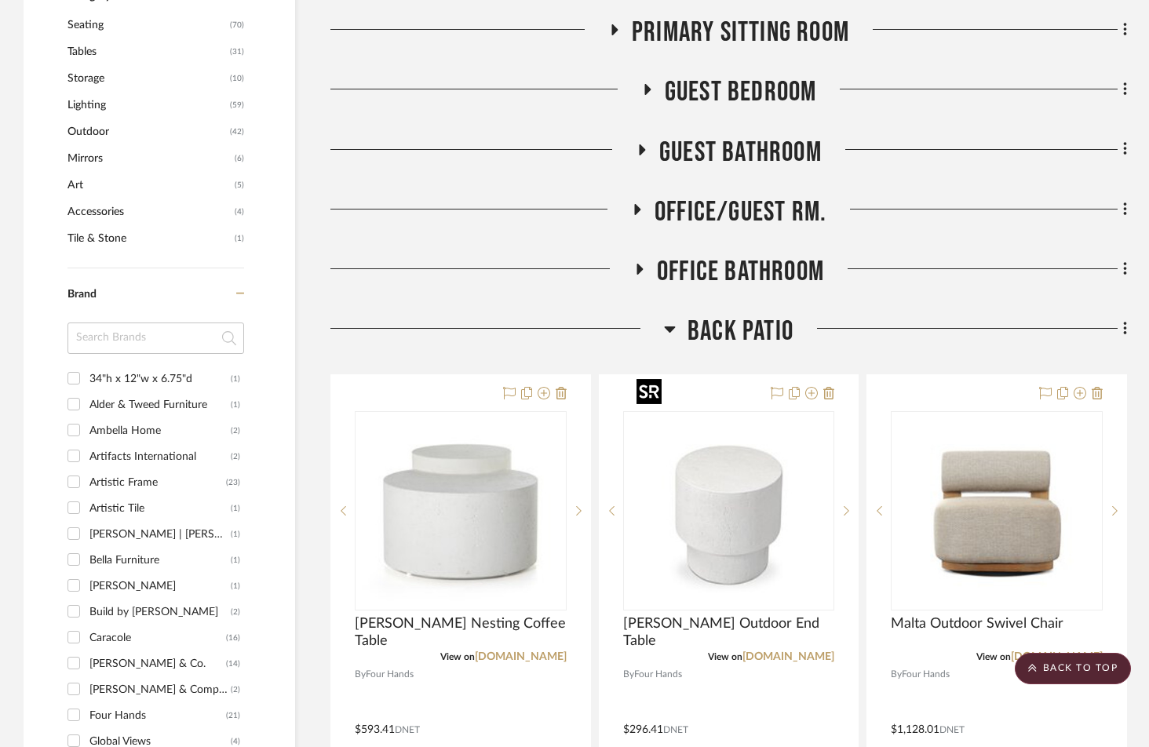
scroll to position [953, 0]
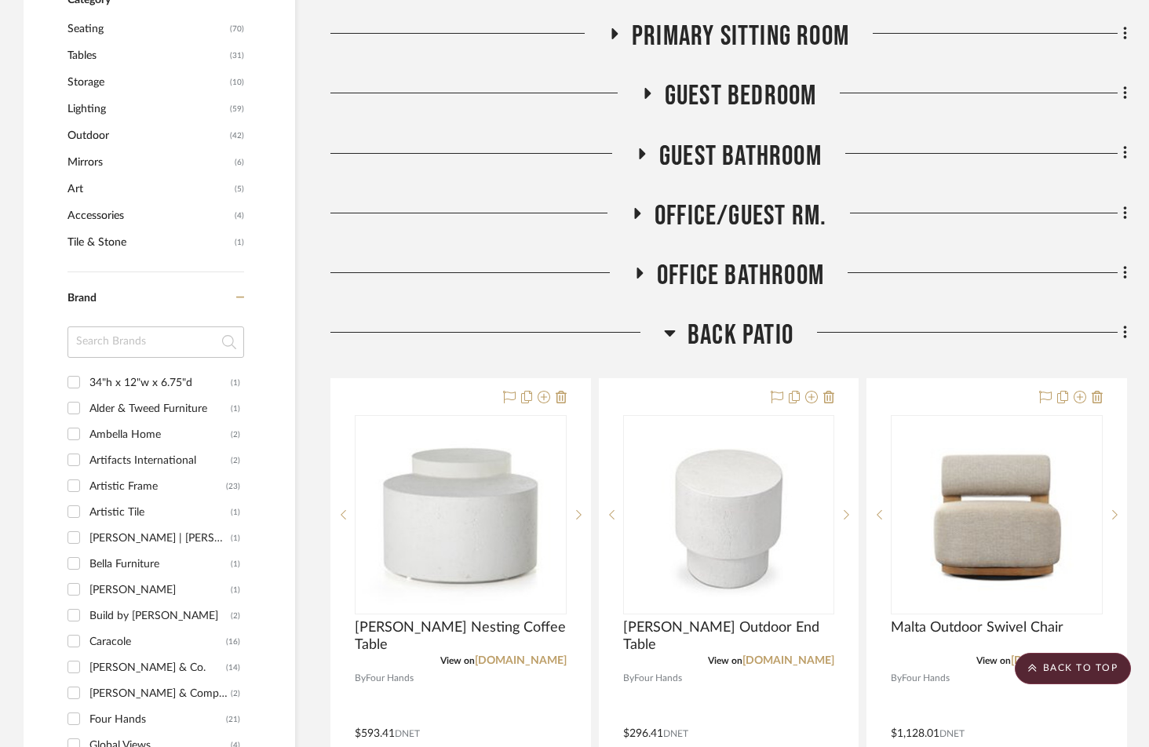
click at [676, 319] on h3 "Back Patio" at bounding box center [728, 336] width 129 height 34
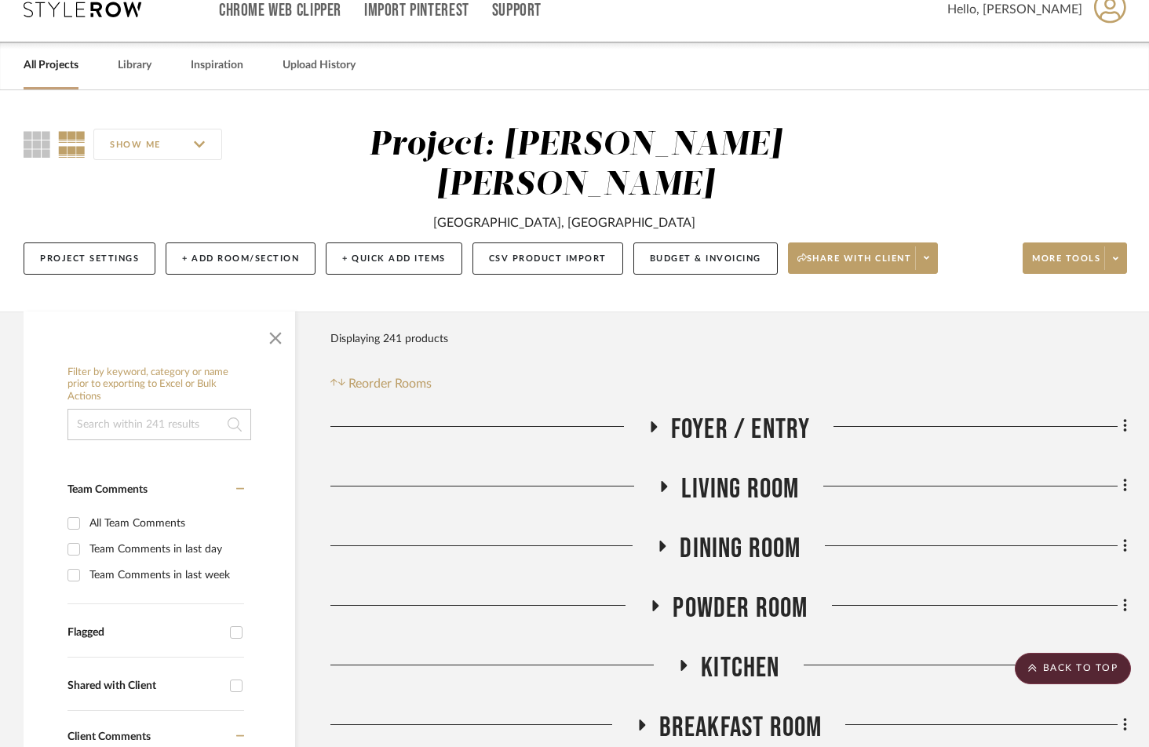
scroll to position [0, 0]
